Goal: Information Seeking & Learning: Find specific fact

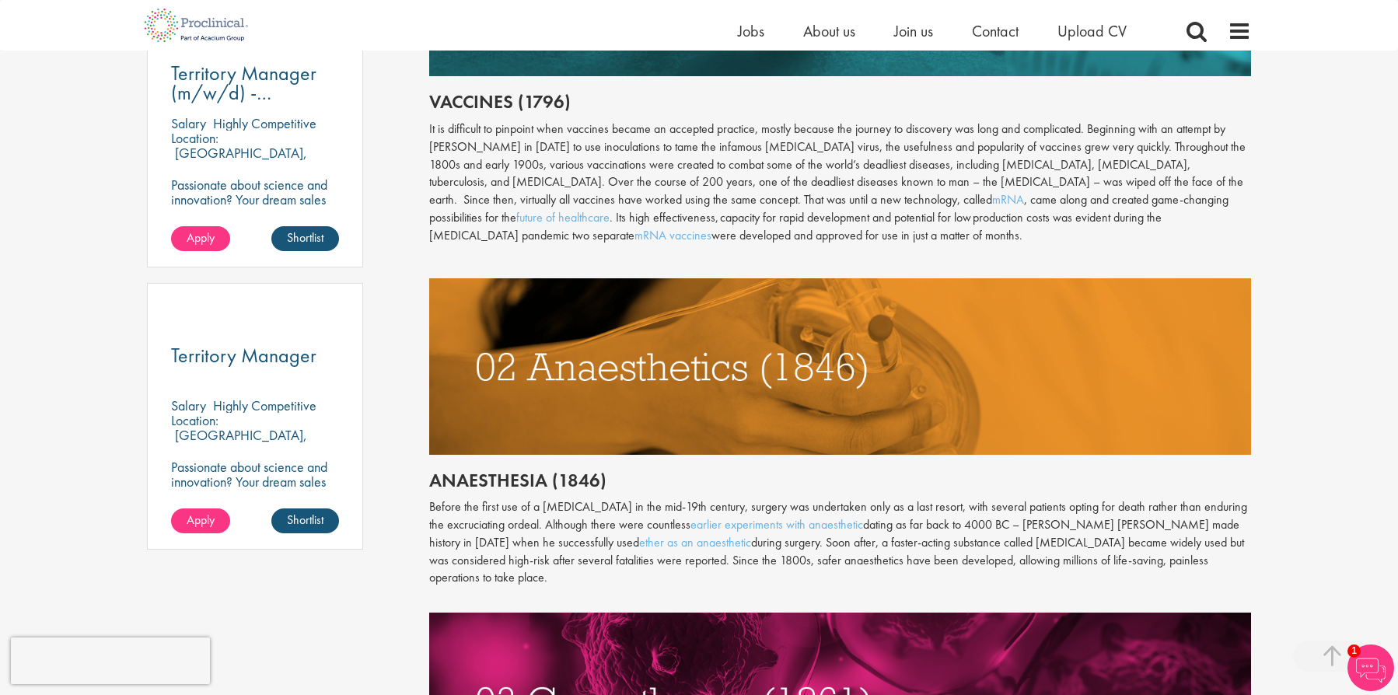
scroll to position [945, 0]
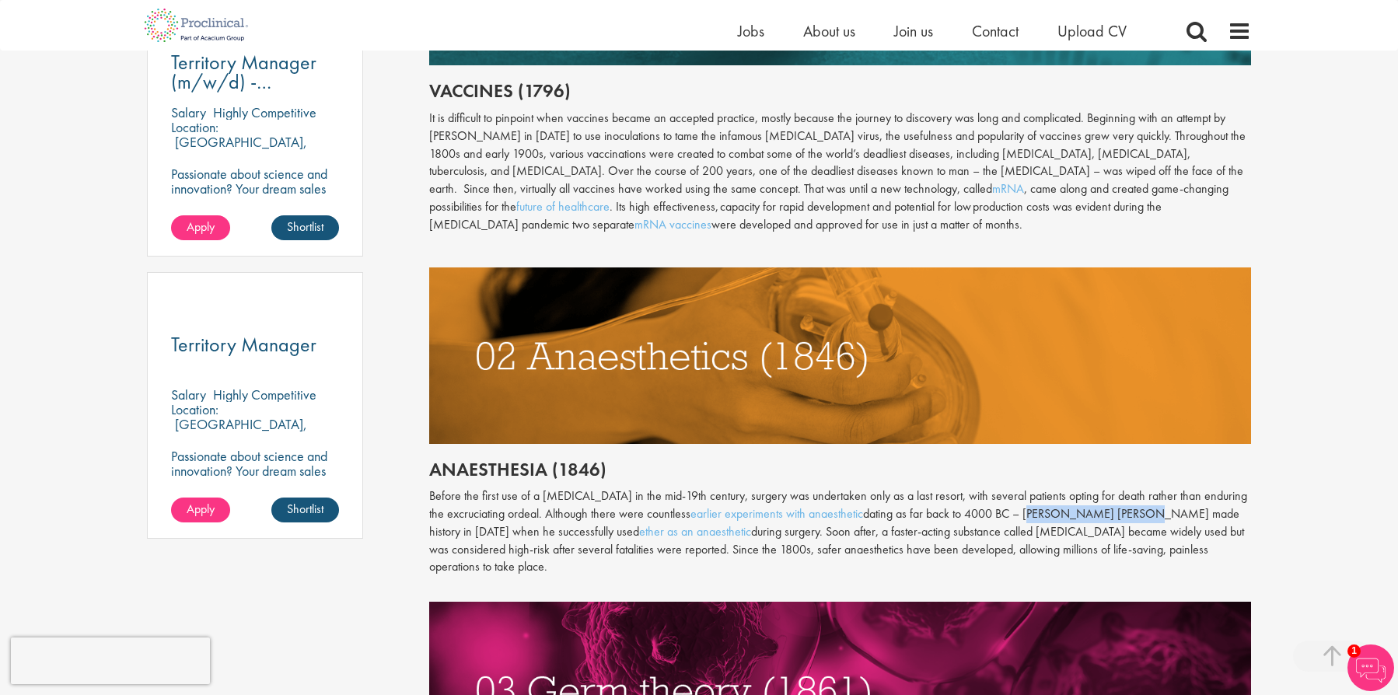
drag, startPoint x: 1026, startPoint y: 584, endPoint x: 1127, endPoint y: 584, distance: 101.1
click at [1127, 576] on p "Before the first use of a general anaesthetic in the mid-19th century, surgery …" at bounding box center [840, 531] width 823 height 89
copy p "William T. G. Morton"
drag, startPoint x: 503, startPoint y: 208, endPoint x: 429, endPoint y: 208, distance: 73.9
click at [429, 208] on div "It is difficult to pinpoint when vaccines became an accepted practice, mostly b…" at bounding box center [840, 172] width 823 height 124
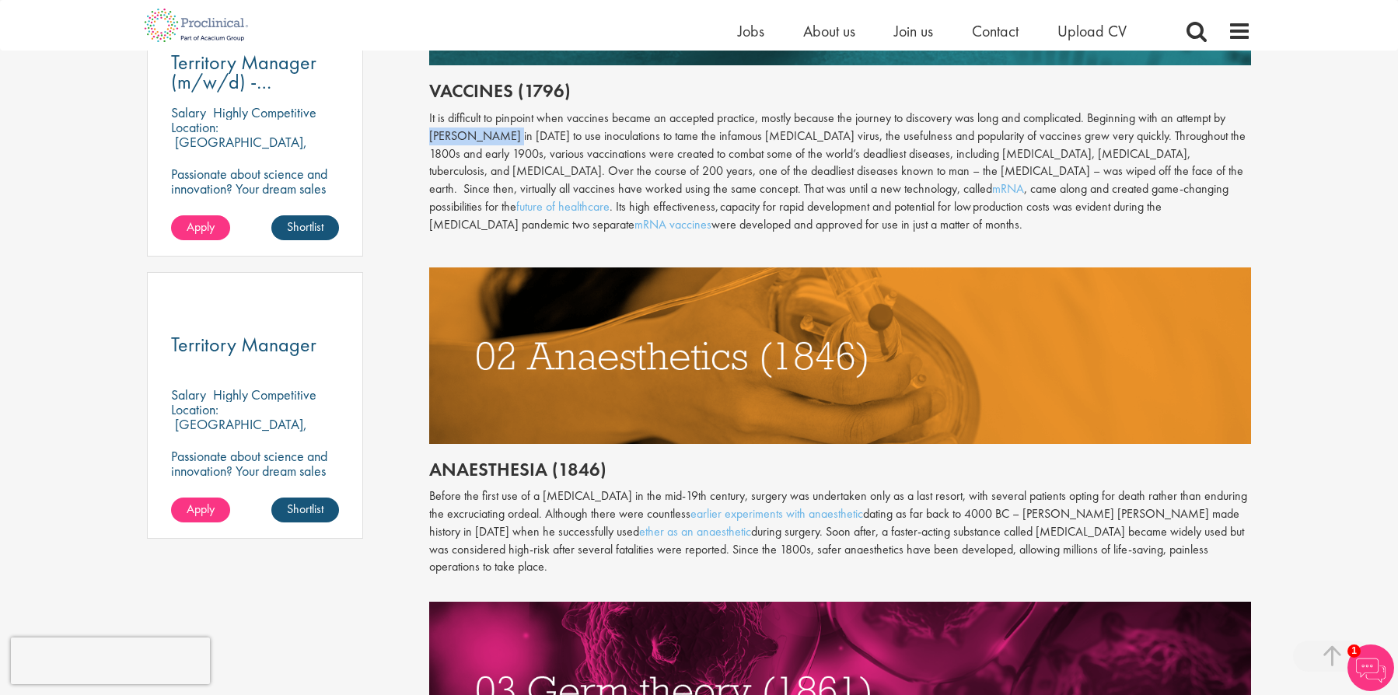
copy div "Edward Jenner"
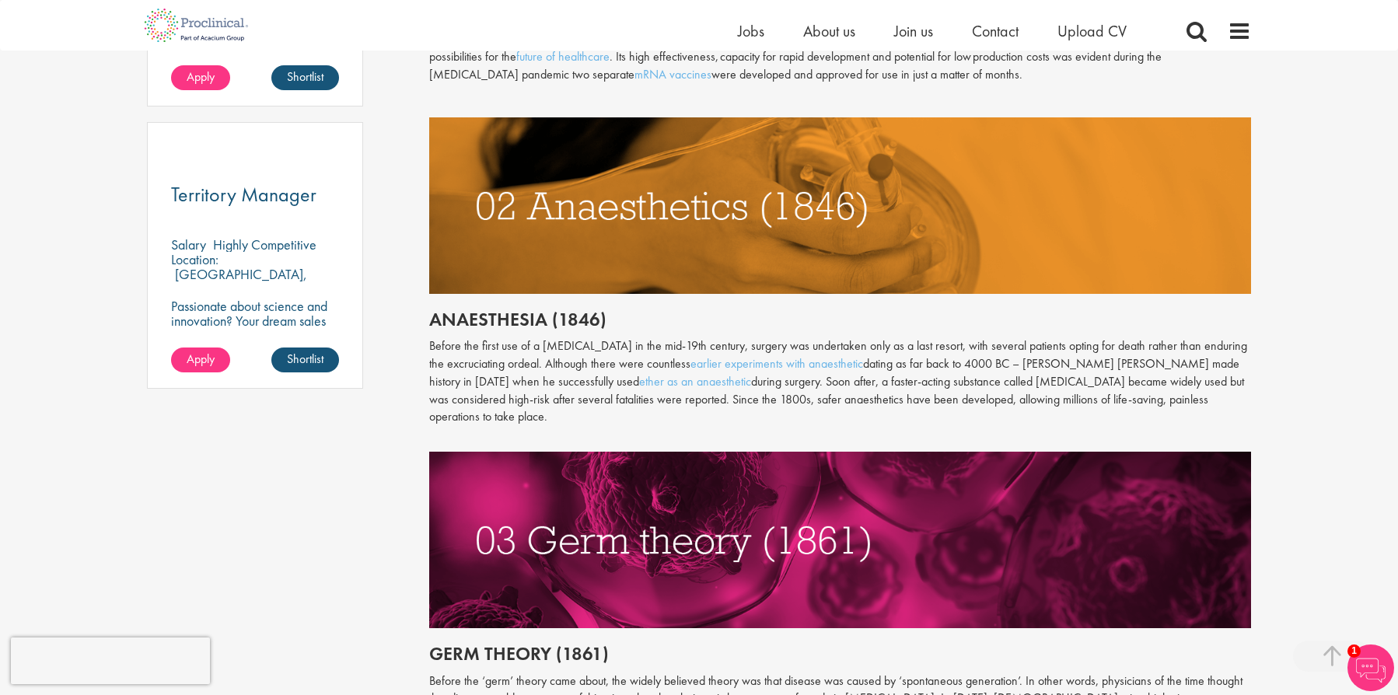
scroll to position [1118, 0]
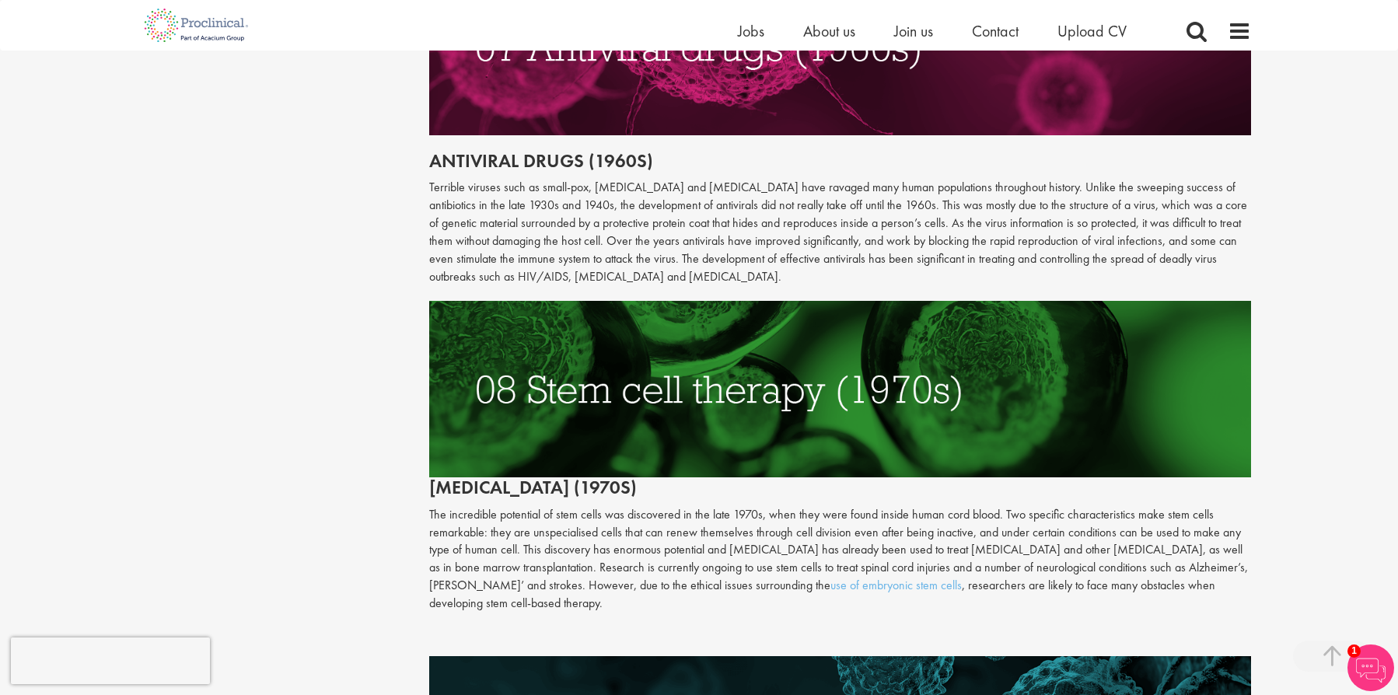
scroll to position [3063, 0]
